Goal: Task Accomplishment & Management: Manage account settings

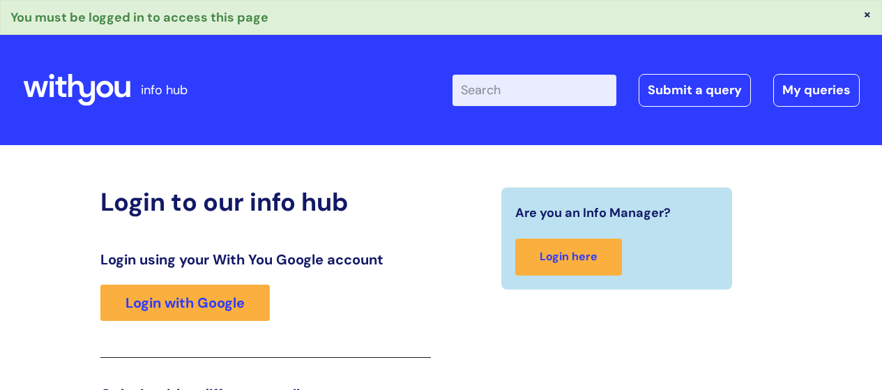
scroll to position [244, 0]
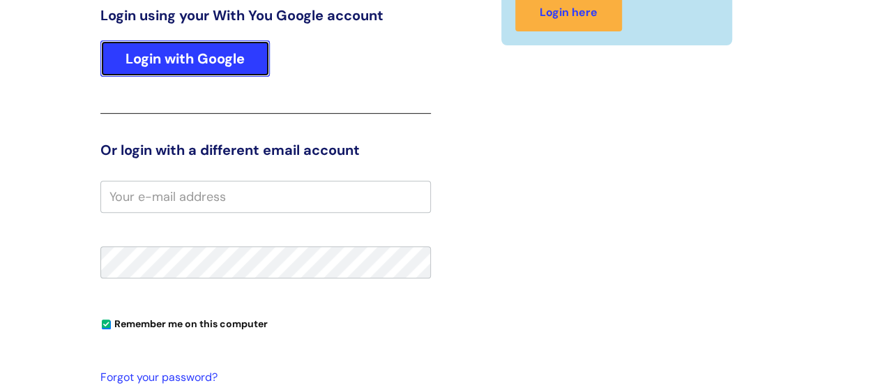
click at [248, 64] on link "Login with Google" at bounding box center [184, 58] width 169 height 36
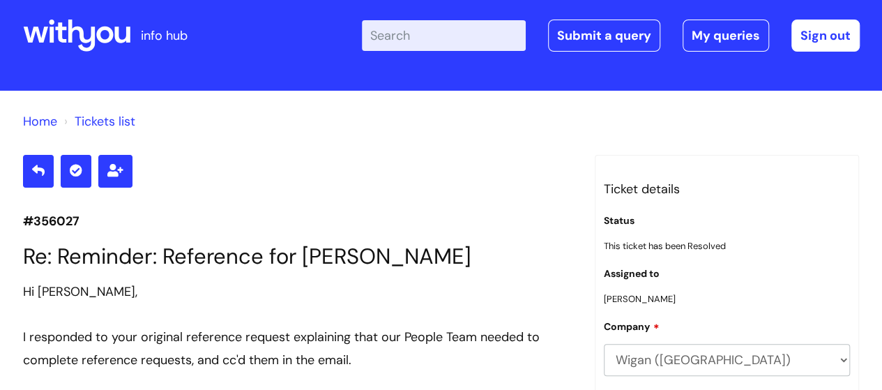
scroll to position [7, 0]
